Goal: Check status: Check status

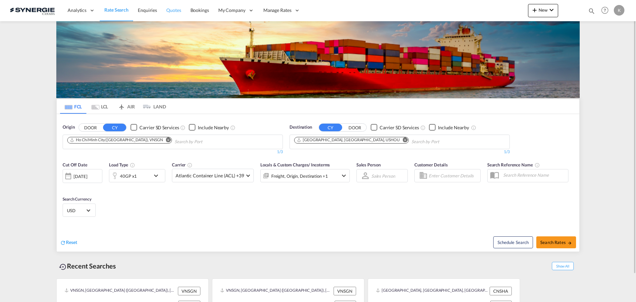
click at [172, 8] on span "Quotes" at bounding box center [173, 10] width 15 height 6
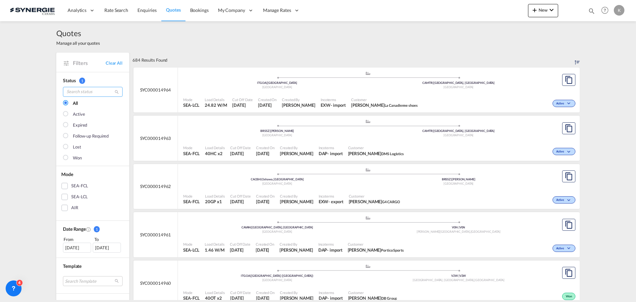
click at [85, 91] on input "search" at bounding box center [93, 92] width 60 height 10
click at [71, 248] on div "[DATE]" at bounding box center [77, 247] width 28 height 10
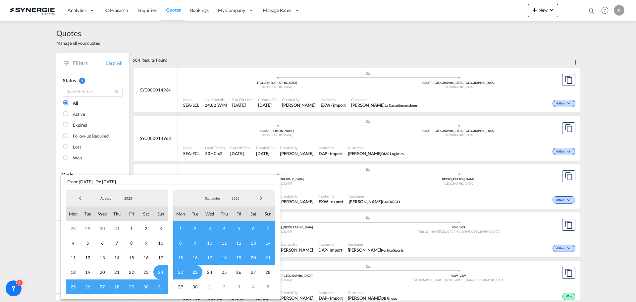
click at [79, 197] on span "Previous Month" at bounding box center [80, 197] width 13 height 13
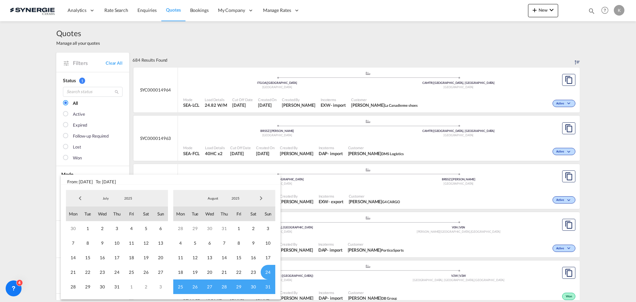
click at [80, 199] on span "Previous Month" at bounding box center [80, 197] width 13 height 13
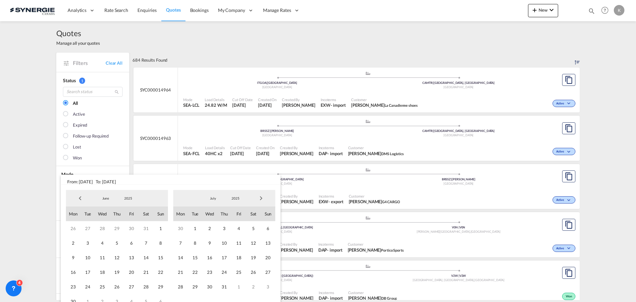
click at [80, 199] on span "Previous Month" at bounding box center [80, 197] width 13 height 13
click at [72, 228] on span "28" at bounding box center [73, 228] width 15 height 15
click at [263, 199] on span "Next Month" at bounding box center [260, 197] width 13 height 13
click at [258, 199] on span "Next Month" at bounding box center [260, 197] width 13 height 13
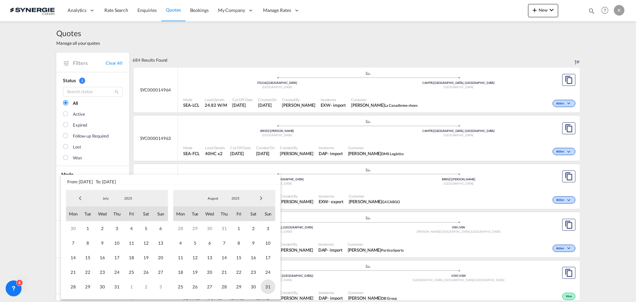
click at [268, 288] on span "31" at bounding box center [268, 286] width 15 height 15
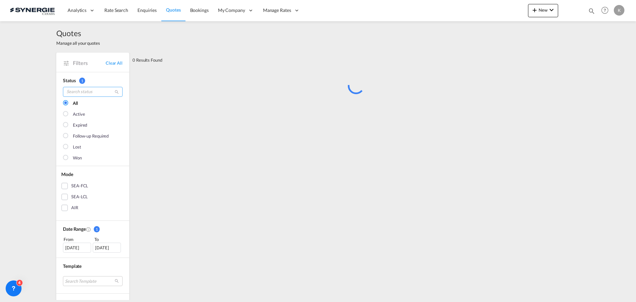
click at [82, 95] on input "search" at bounding box center [93, 92] width 60 height 10
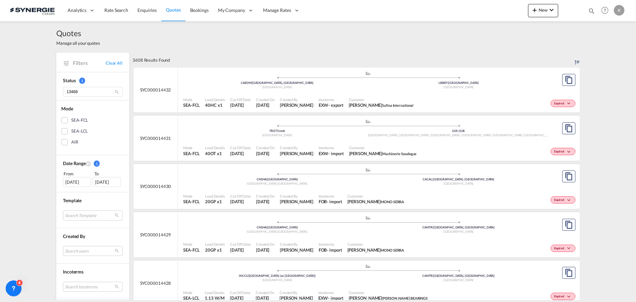
click at [114, 91] on md-icon "icon-magnify" at bounding box center [116, 91] width 5 height 5
click at [115, 91] on md-icon "icon-magnify" at bounding box center [116, 91] width 5 height 5
click at [84, 91] on input "13468" at bounding box center [93, 92] width 60 height 10
type input "1"
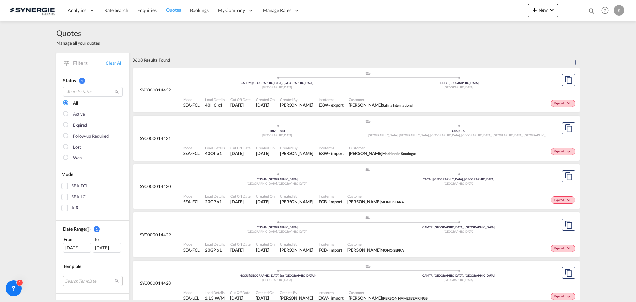
click at [80, 80] on span "1" at bounding box center [82, 81] width 6 height 6
click at [110, 61] on link "Clear All" at bounding box center [114, 63] width 17 height 6
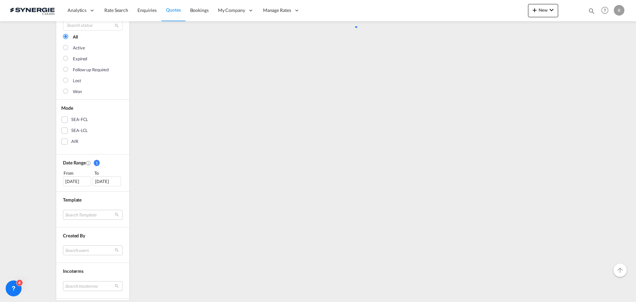
scroll to position [99, 0]
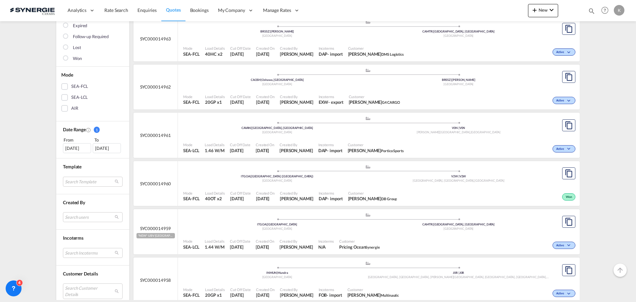
click at [81, 144] on div "[DATE]" at bounding box center [77, 148] width 28 height 10
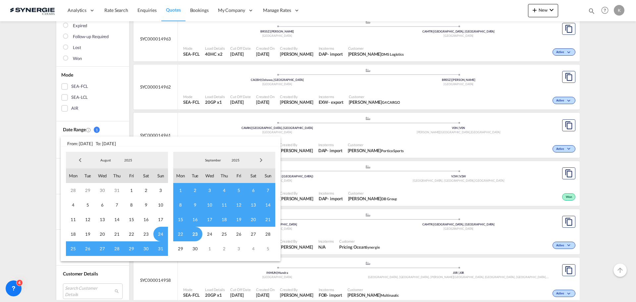
click at [82, 156] on span "Previous Month" at bounding box center [80, 159] width 13 height 13
click at [82, 157] on span "Previous Month" at bounding box center [80, 159] width 13 height 13
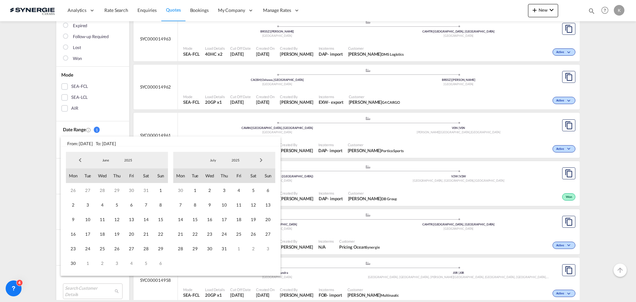
click at [82, 157] on span "Previous Month" at bounding box center [80, 159] width 13 height 13
click at [79, 188] on span "31" at bounding box center [73, 190] width 15 height 15
click at [265, 161] on span "Next Month" at bounding box center [260, 159] width 13 height 13
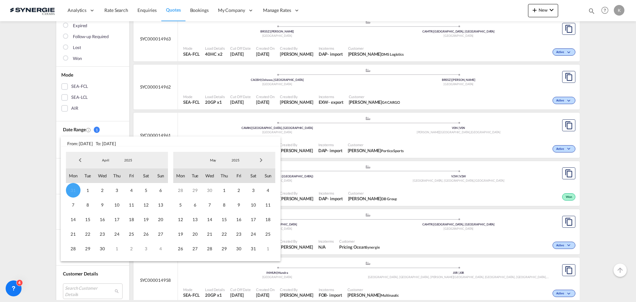
click at [265, 161] on span "Next Month" at bounding box center [260, 159] width 13 height 13
click at [261, 236] on span "28" at bounding box center [268, 234] width 15 height 15
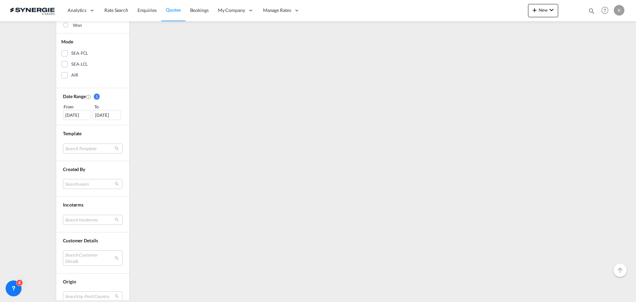
scroll to position [166, 0]
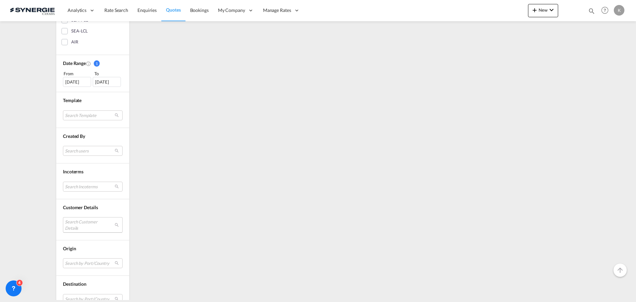
click at [88, 220] on md-select "Search Customer Details user name user [PERSON_NAME] [EMAIL_ADDRESS][DOMAIN_NAM…" at bounding box center [93, 224] width 60 height 15
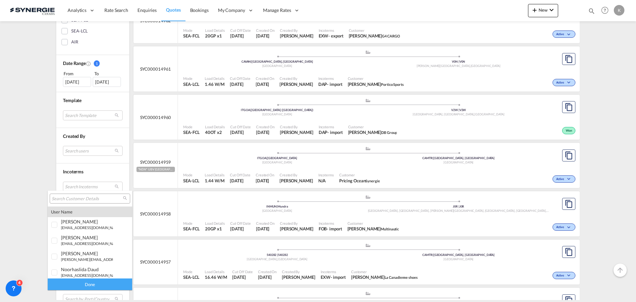
click at [90, 194] on div at bounding box center [90, 198] width 80 height 10
click at [91, 199] on input "search" at bounding box center [87, 199] width 71 height 6
type input "[PERSON_NAME]"
click at [92, 255] on div "[PERSON_NAME]" at bounding box center [87, 253] width 52 height 6
click at [90, 286] on div "Done" at bounding box center [90, 284] width 84 height 12
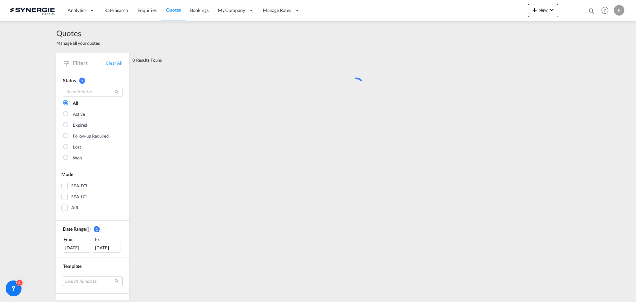
scroll to position [0, 0]
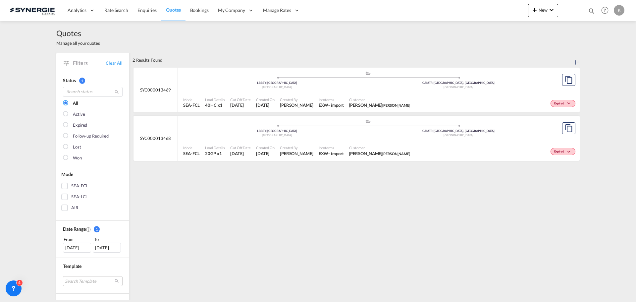
click at [238, 146] on span "Cut Off Date" at bounding box center [240, 147] width 21 height 5
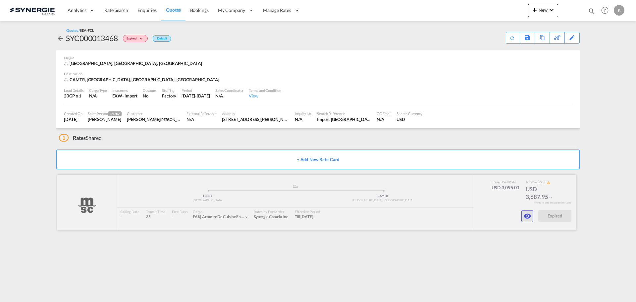
click at [530, 217] on md-icon "icon-eye" at bounding box center [527, 216] width 8 height 8
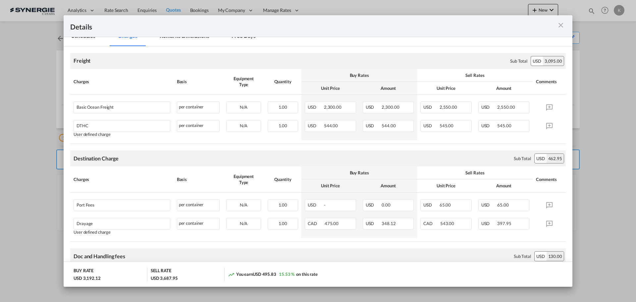
scroll to position [63, 0]
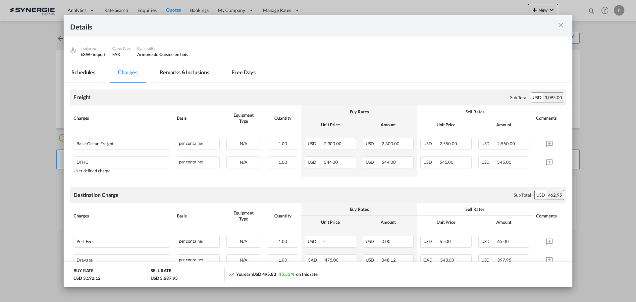
click at [177, 73] on md-tab-item "Remarks & Inclusions" at bounding box center [184, 73] width 65 height 18
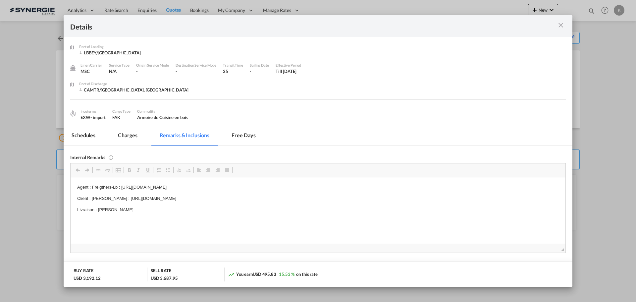
scroll to position [0, 0]
click at [558, 23] on md-icon "icon-close m-3 fg-AAA8AD cursor" at bounding box center [561, 25] width 8 height 8
